Goal: Transaction & Acquisition: Purchase product/service

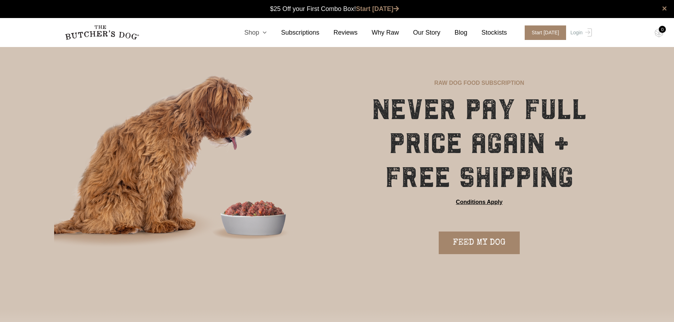
click at [256, 31] on link "Shop" at bounding box center [248, 33] width 37 height 10
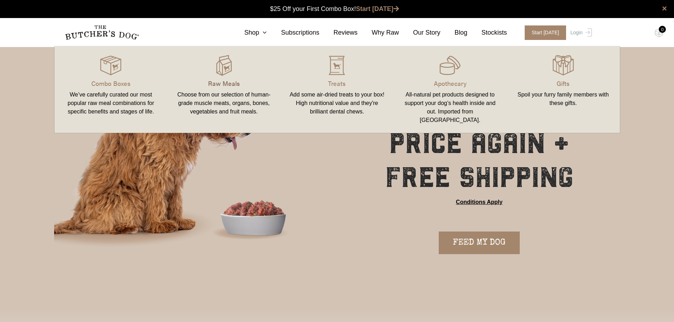
click at [222, 80] on p "Raw Meals" at bounding box center [224, 84] width 96 height 10
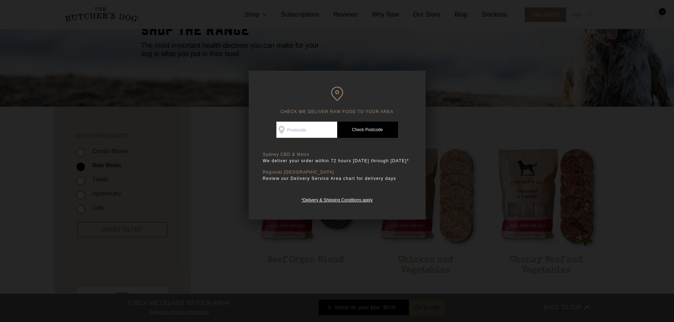
drag, startPoint x: 387, startPoint y: 97, endPoint x: 414, endPoint y: 68, distance: 39.5
click at [414, 68] on div at bounding box center [337, 161] width 674 height 322
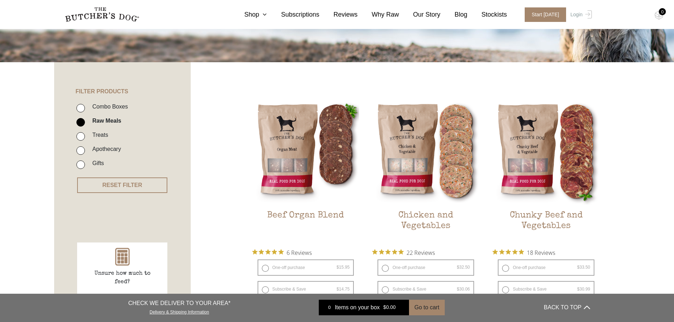
scroll to position [140, 0]
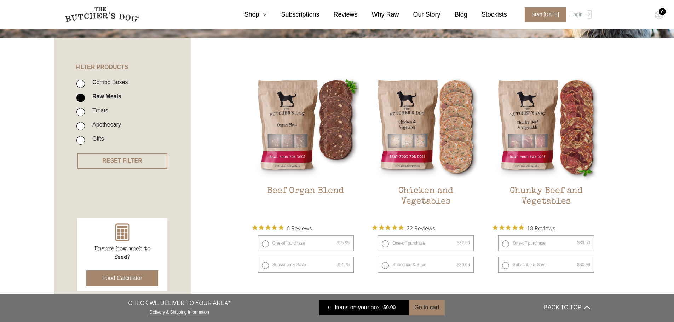
click at [106, 86] on label "Combo Boxes" at bounding box center [108, 82] width 39 height 10
click at [85, 86] on input "Combo Boxes" at bounding box center [80, 84] width 8 height 8
checkbox input "true"
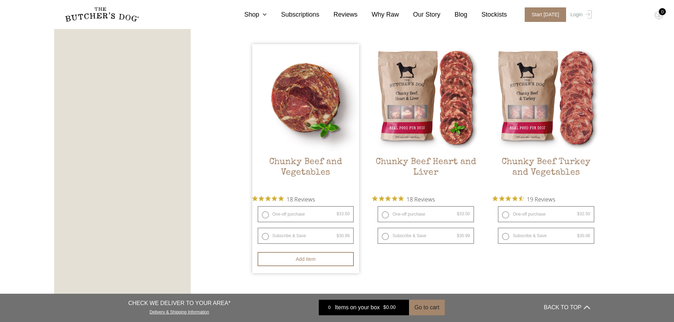
scroll to position [920, 0]
click at [252, 65] on img at bounding box center [305, 97] width 107 height 107
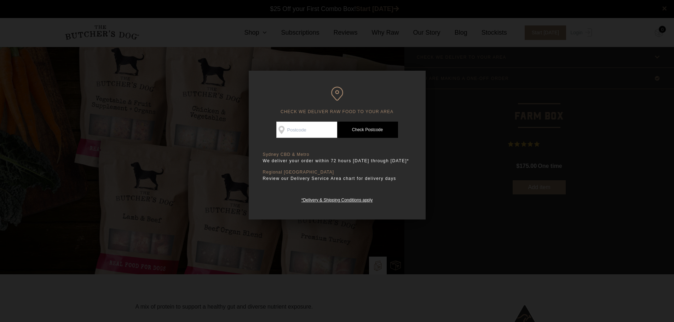
click at [317, 135] on input "Check Availability At" at bounding box center [306, 130] width 61 height 16
type input "2167"
click at [360, 125] on link "Check Postcode" at bounding box center [367, 130] width 61 height 16
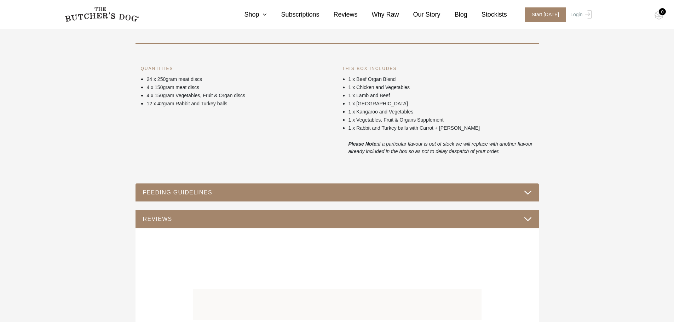
scroll to position [389, 0]
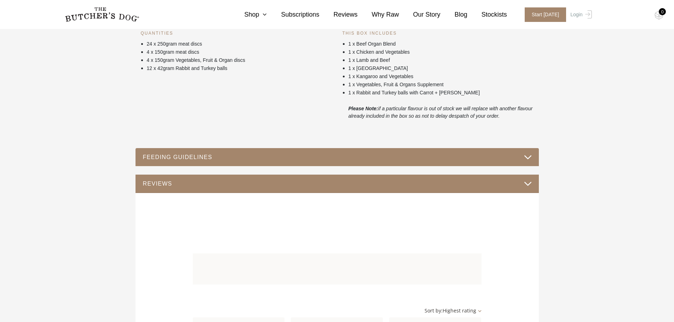
click at [239, 155] on button "FEEDING GUIDELINES" at bounding box center [337, 157] width 389 height 10
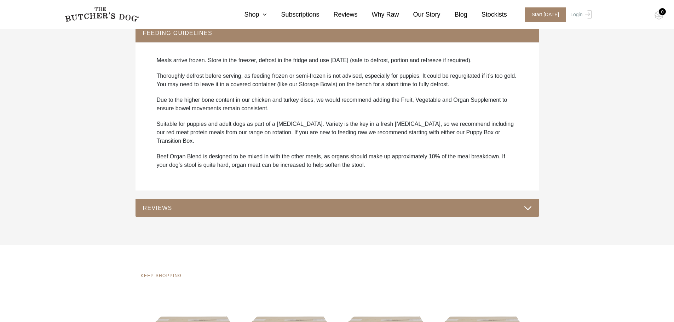
scroll to position [526, 0]
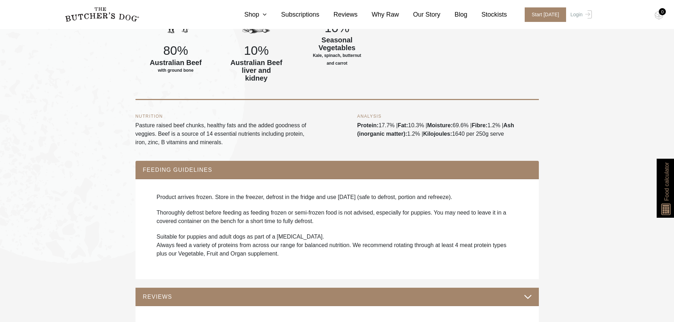
scroll to position [391, 0]
